Goal: Find specific page/section: Find specific page/section

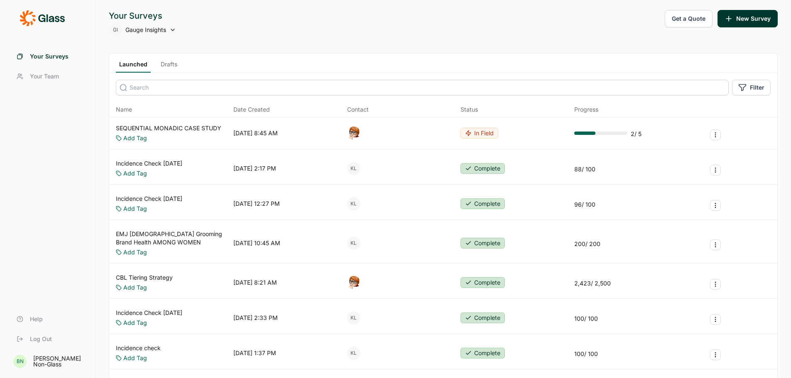
click at [49, 74] on span "Your Team" at bounding box center [44, 76] width 29 height 8
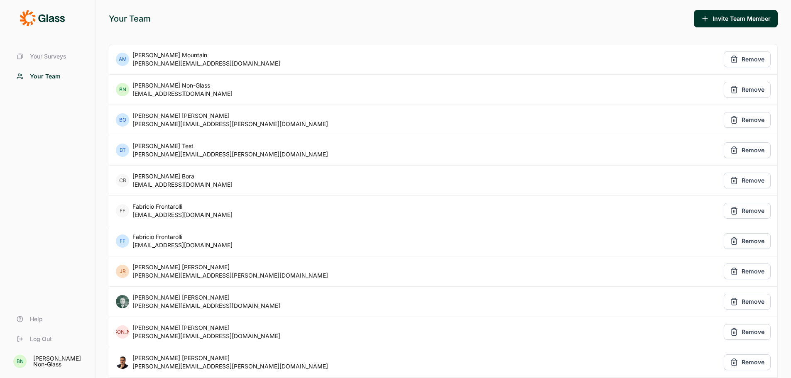
click at [31, 56] on span "Your Surveys" at bounding box center [48, 56] width 37 height 8
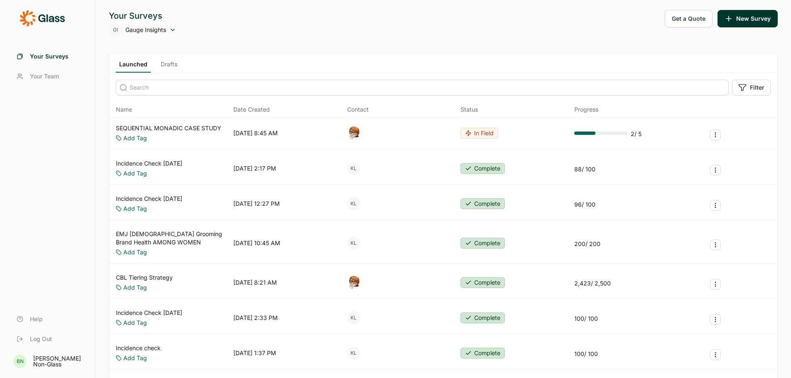
click at [171, 30] on icon at bounding box center [172, 30] width 7 height 7
click at [47, 76] on span "Your Team" at bounding box center [44, 76] width 29 height 8
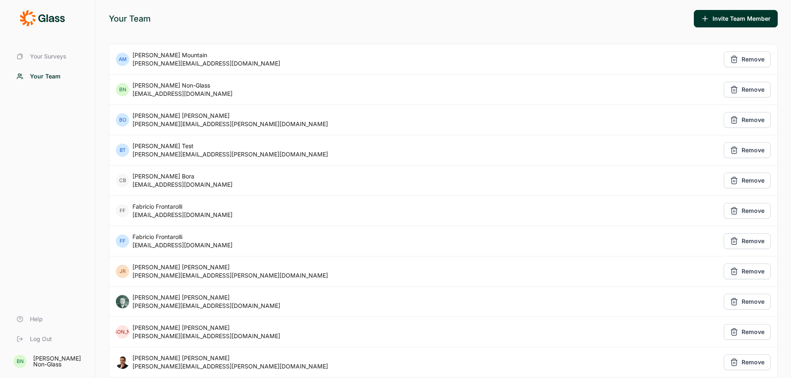
click at [48, 58] on span "Your Surveys" at bounding box center [48, 56] width 37 height 8
